Goal: Check status: Check status

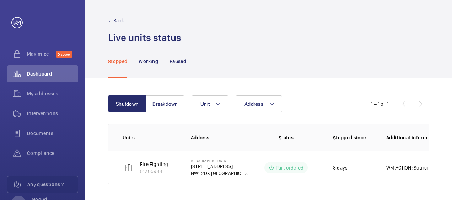
scroll to position [1, 0]
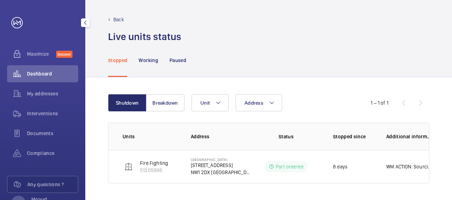
click at [38, 74] on span "Dashboard" at bounding box center [52, 73] width 51 height 7
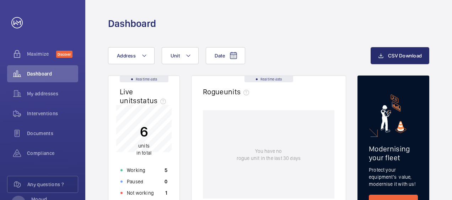
scroll to position [130, 0]
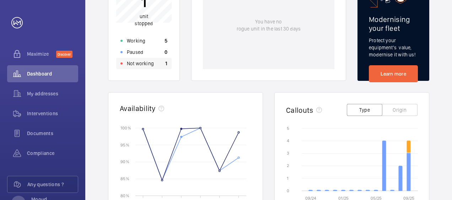
click at [143, 64] on p "Not working" at bounding box center [140, 63] width 27 height 7
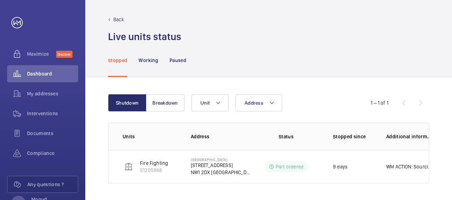
scroll to position [1, 0]
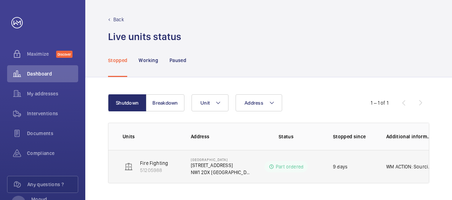
click at [286, 167] on p "Part ordered" at bounding box center [290, 167] width 28 height 7
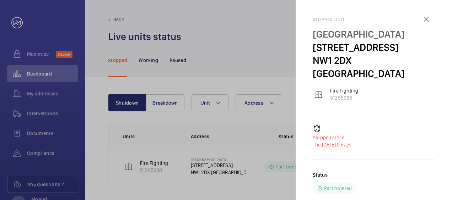
scroll to position [46, 0]
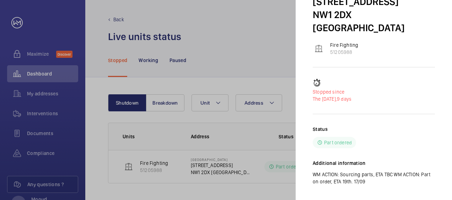
click at [223, 58] on div at bounding box center [226, 100] width 452 height 200
